Goal: Task Accomplishment & Management: Complete application form

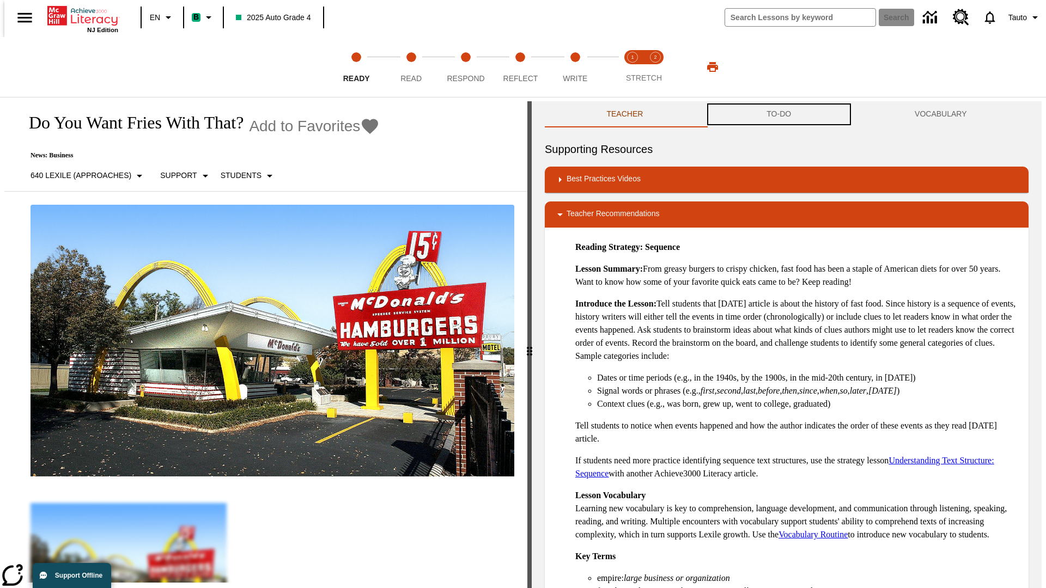
click at [779, 114] on button "TO-DO" at bounding box center [779, 114] width 148 height 26
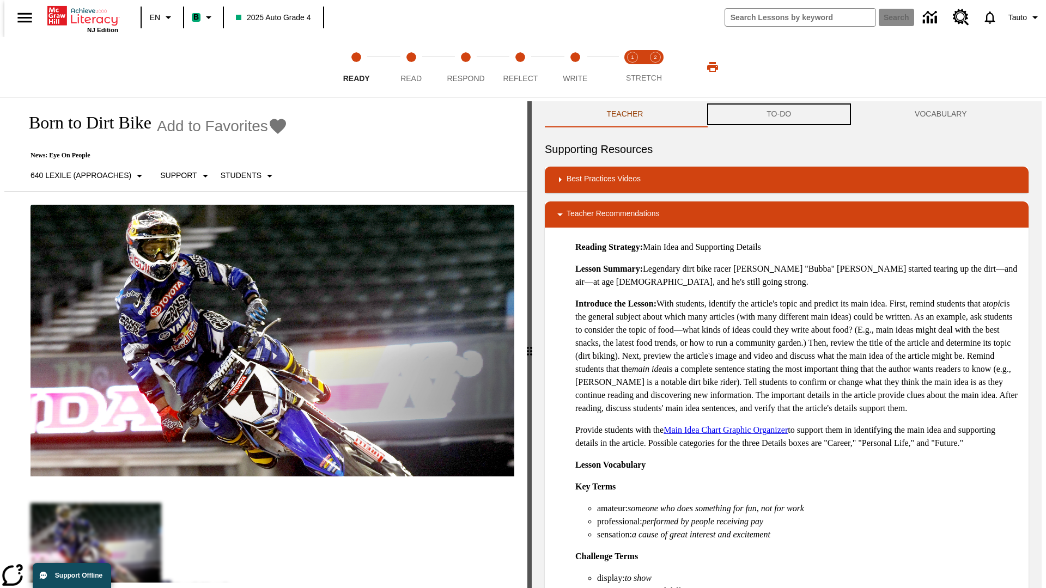
click at [779, 114] on button "TO-DO" at bounding box center [779, 114] width 148 height 26
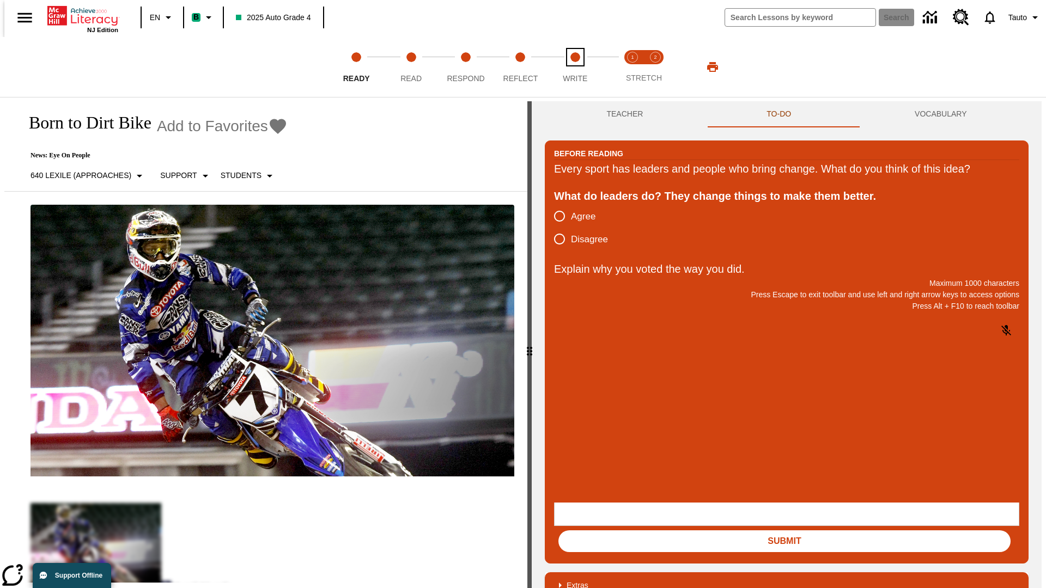
click at [575, 67] on span "Write" at bounding box center [575, 74] width 25 height 20
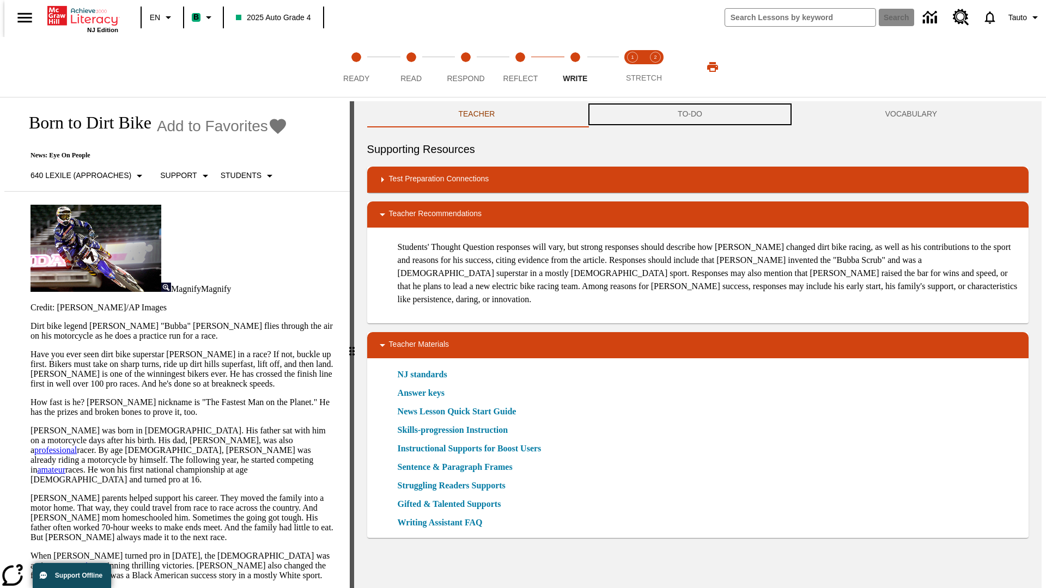
scroll to position [1, 0]
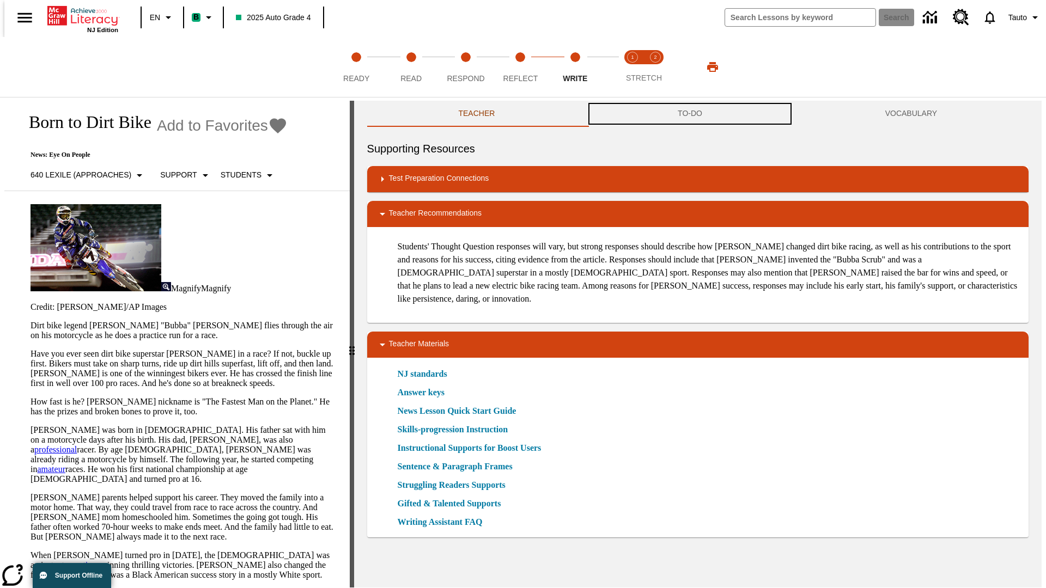
click at [690, 114] on button "TO-DO" at bounding box center [689, 114] width 207 height 26
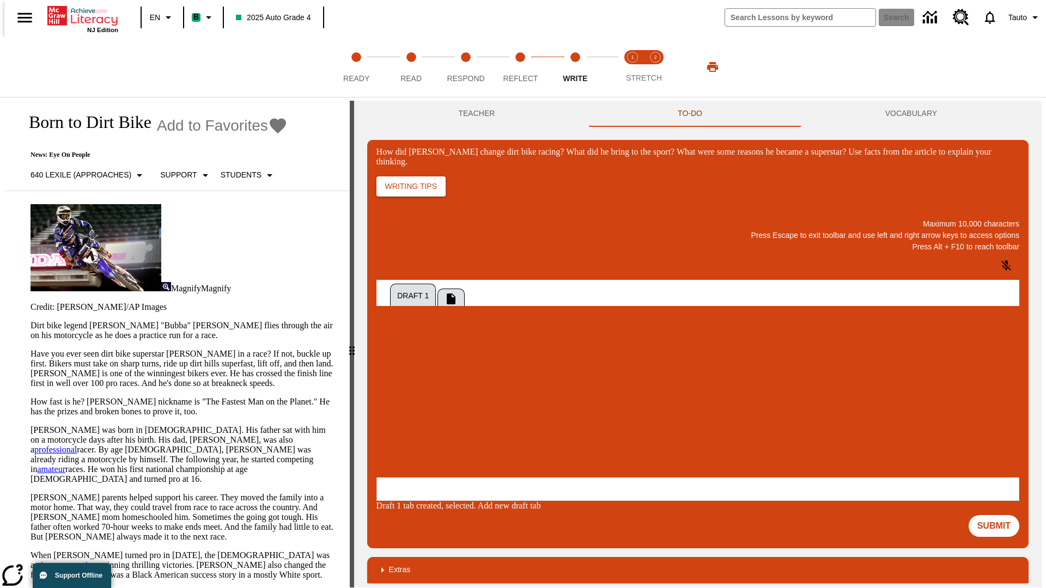
scroll to position [0, 0]
click at [535, 407] on p "One change Stewart brought to dirt bike racing was…" at bounding box center [457, 411] width 155 height 20
click at [399, 363] on span "Copy" at bounding box center [390, 367] width 18 height 8
click at [535, 407] on p "How did Stewart change dirt bike racing? What did he bring to the sport? What w…" at bounding box center [457, 406] width 155 height 10
click at [399, 363] on span "Copy" at bounding box center [390, 367] width 18 height 8
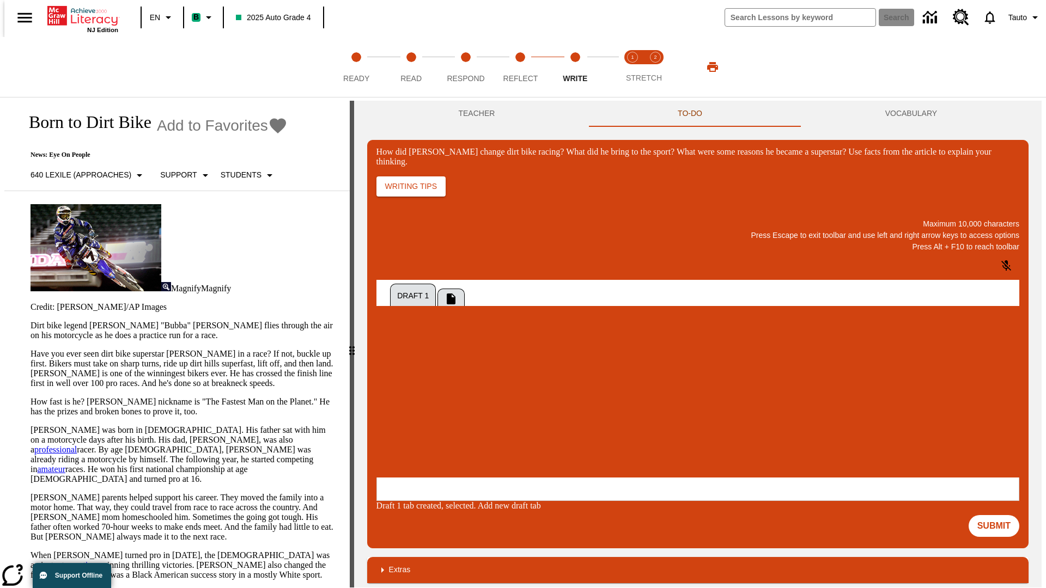
click at [535, 407] on p "How did Stewart change dirt bike racing? What did he bring to the sport? What w…" at bounding box center [457, 406] width 155 height 10
